Goal: Task Accomplishment & Management: Complete application form

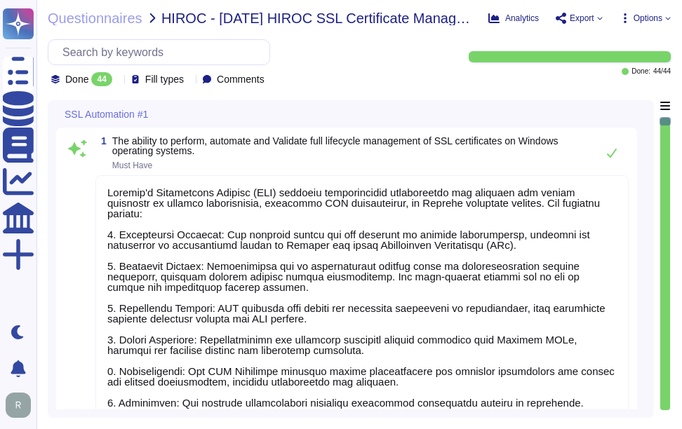
type textarea "Sectigo's Certificate Manager (SCM) provides comprehensive capabilities for man…"
type textarea "Sectigo Certificate Manager (SCM) provides comprehensive capabilities for manag…"
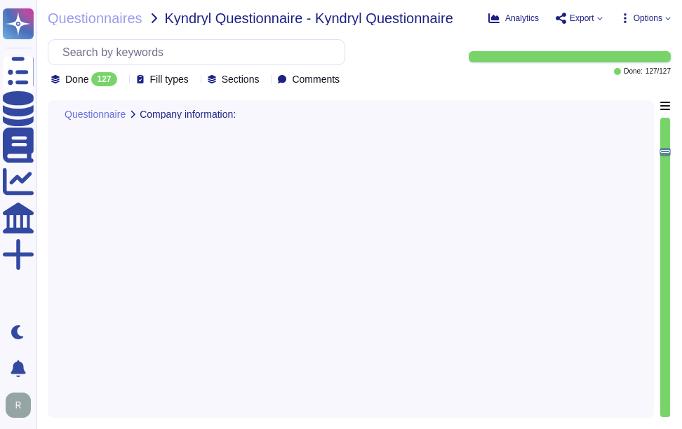
type textarea "The technology or software being provided is categorized as Software as a Servi…"
type textarea "Yes, the assessment includes cloud hosting services, specifically the productio…"
type textarea "The service hosting models provided are Software as a Service (SaaS) hosted in …"
type textarea "The provided cloud deployment models are: 1. Public cloud - Software as a Servi…"
type textarea "The assessment was performed for the SCM platform and public CA operations. Spe…"
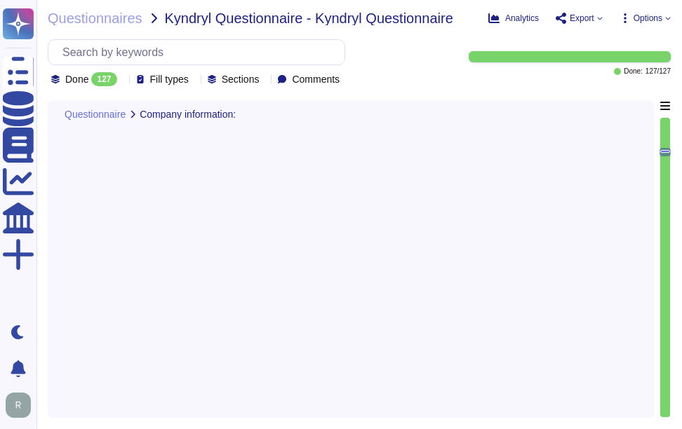
type textarea "We undergo annual WebTrust, ETSI, SOC 2, and ISO 27001 audits, which are recogn…"
type textarea "Sectigo is committed to managing end-of-life (EOL) software effectively. Our po…"
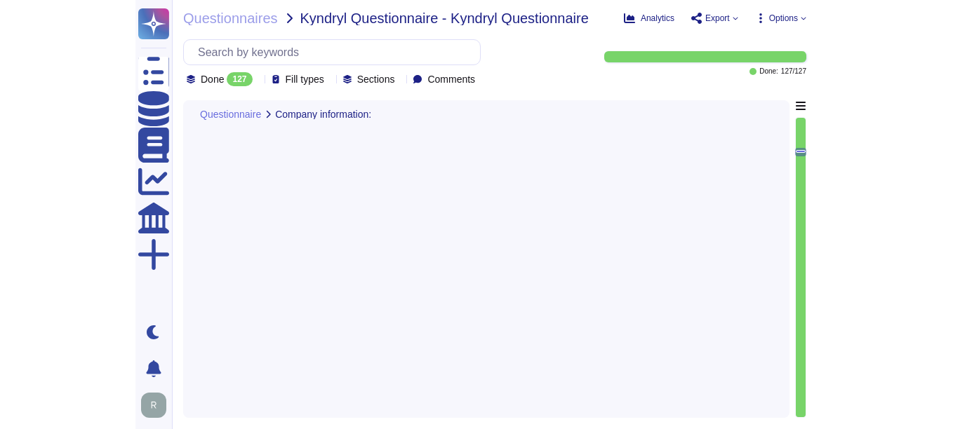
scroll to position [2081, 0]
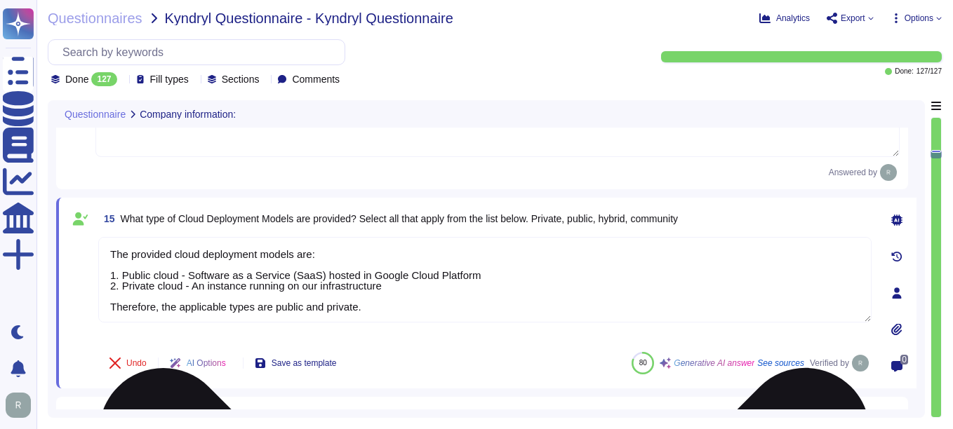
type textarea "Yes, we have authenticity checking methods designed to trace back software and …"
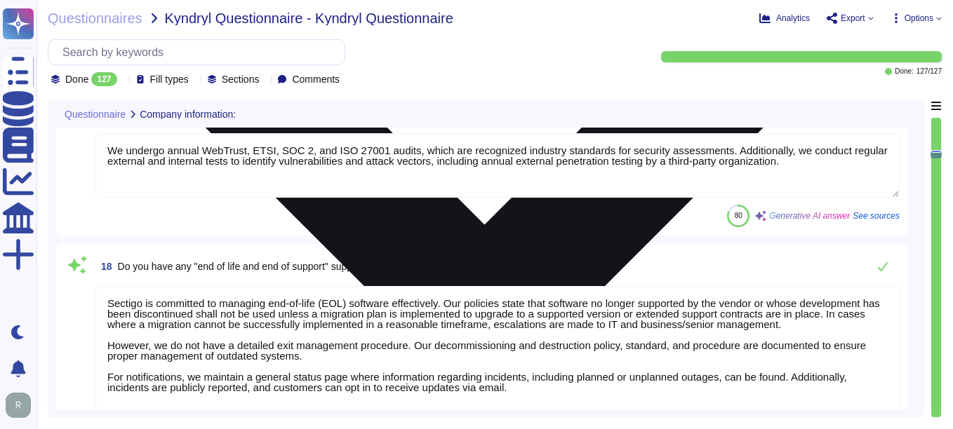
scroll to position [2712, 0]
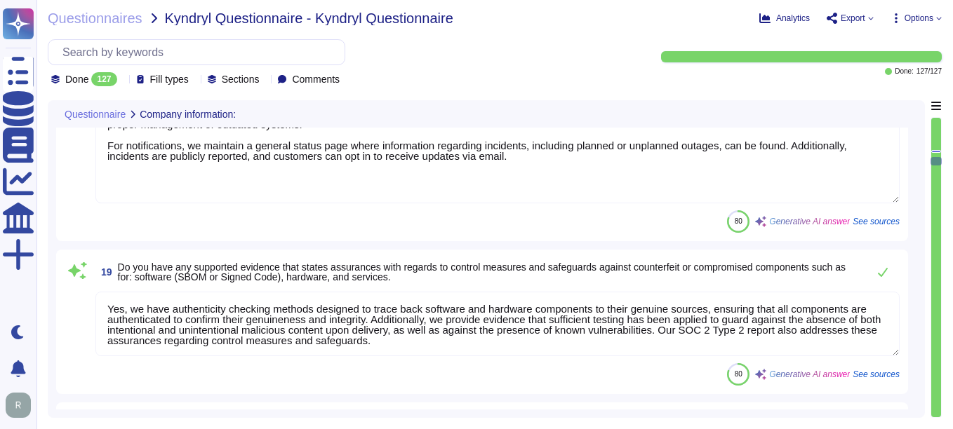
type textarea "Privacy_Policy.pdf"
type textarea "The Enterprise Risk Management program requirements are defined in a formalized…"
